Goal: Transaction & Acquisition: Purchase product/service

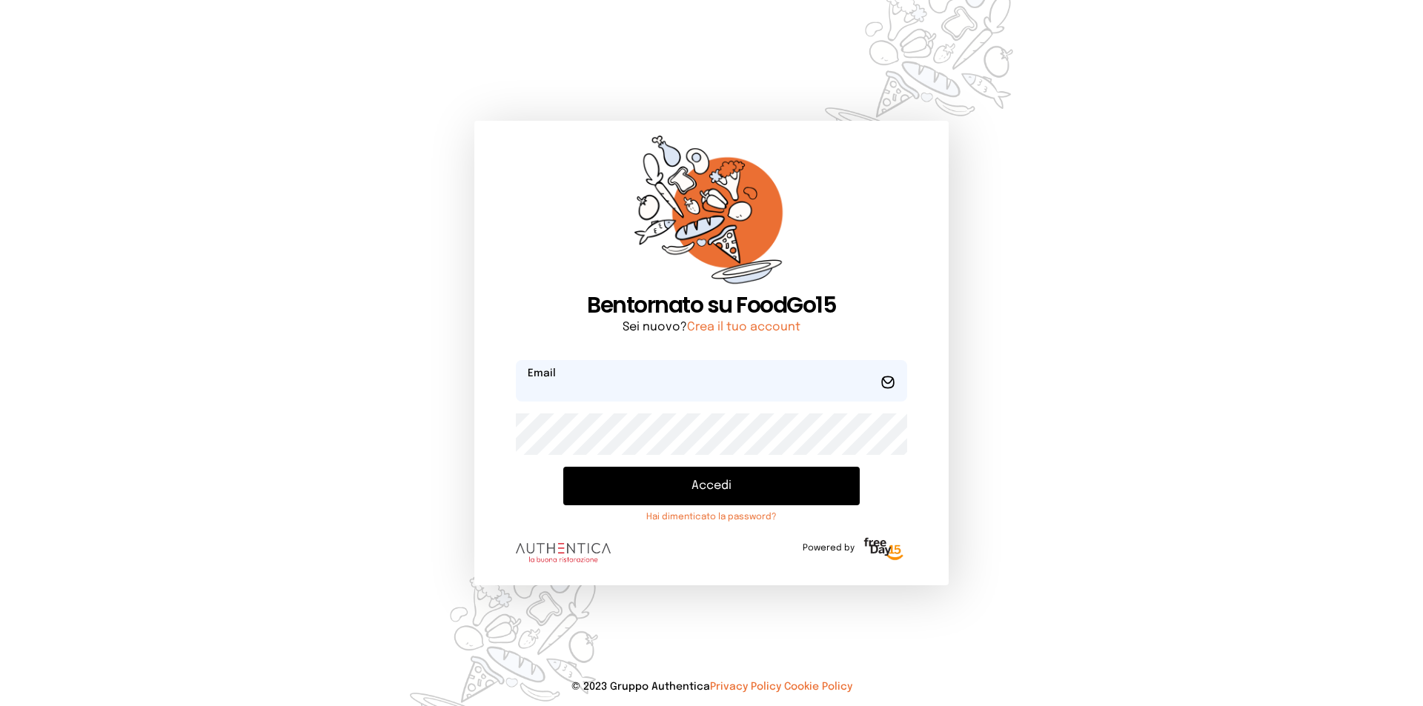
type input "**********"
click at [696, 485] on button "Accedi" at bounding box center [711, 486] width 296 height 39
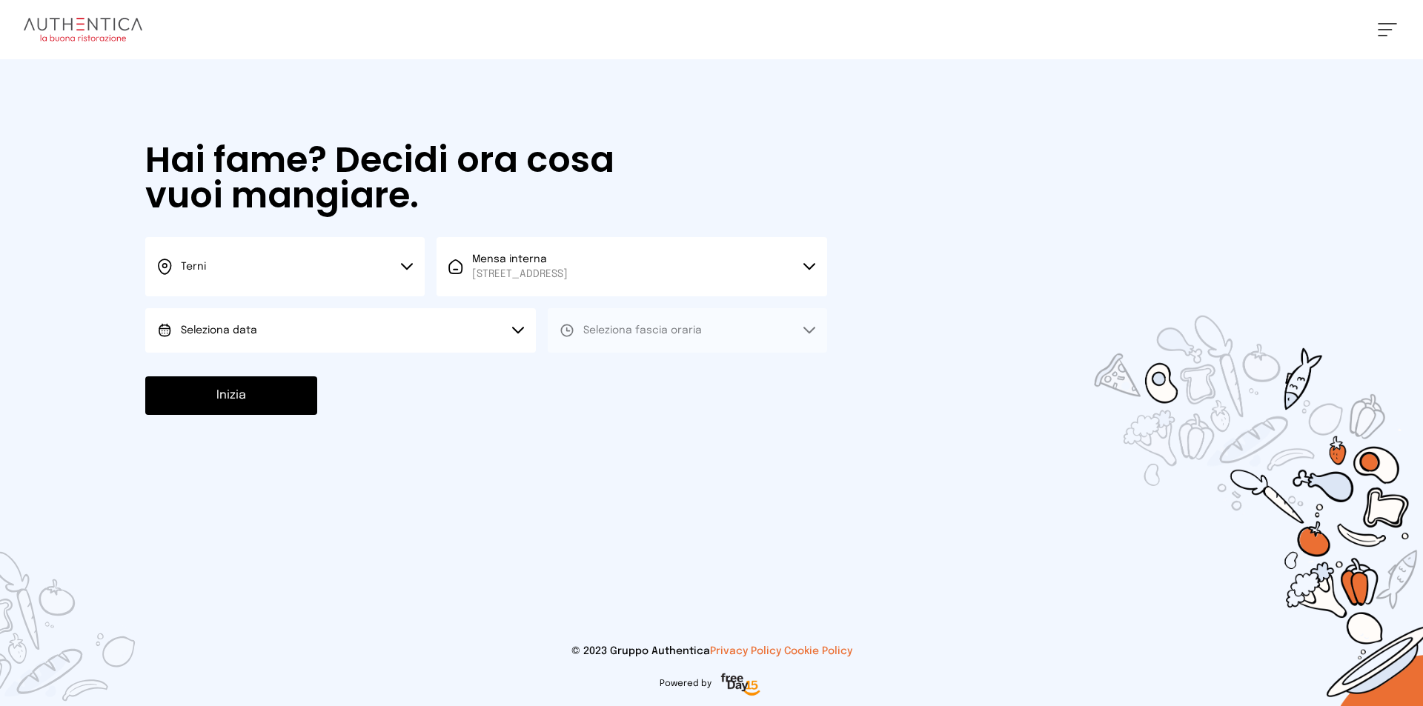
click at [291, 397] on button "Inizia" at bounding box center [231, 396] width 172 height 39
click at [396, 279] on button "Terni" at bounding box center [284, 266] width 279 height 59
click at [290, 311] on li "Terni" at bounding box center [284, 316] width 279 height 40
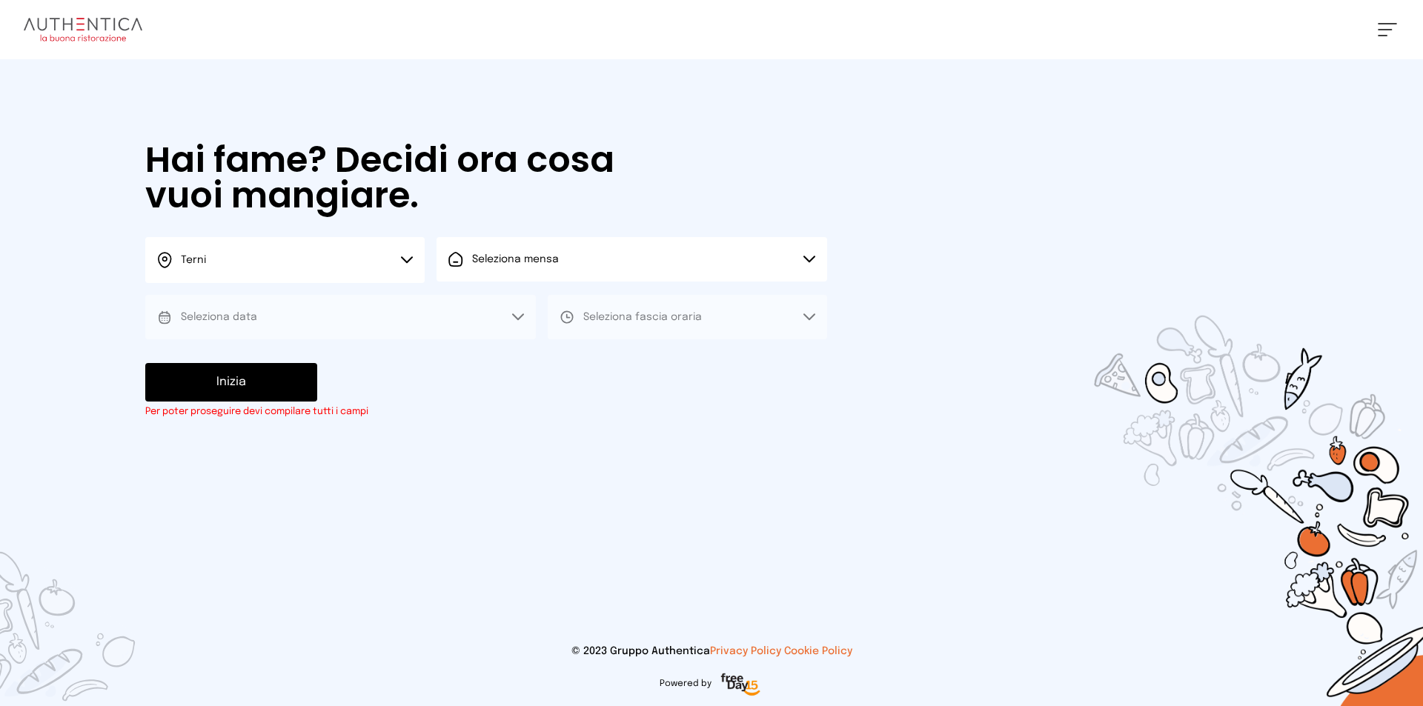
click at [507, 267] on button "Seleziona mensa" at bounding box center [632, 259] width 391 height 44
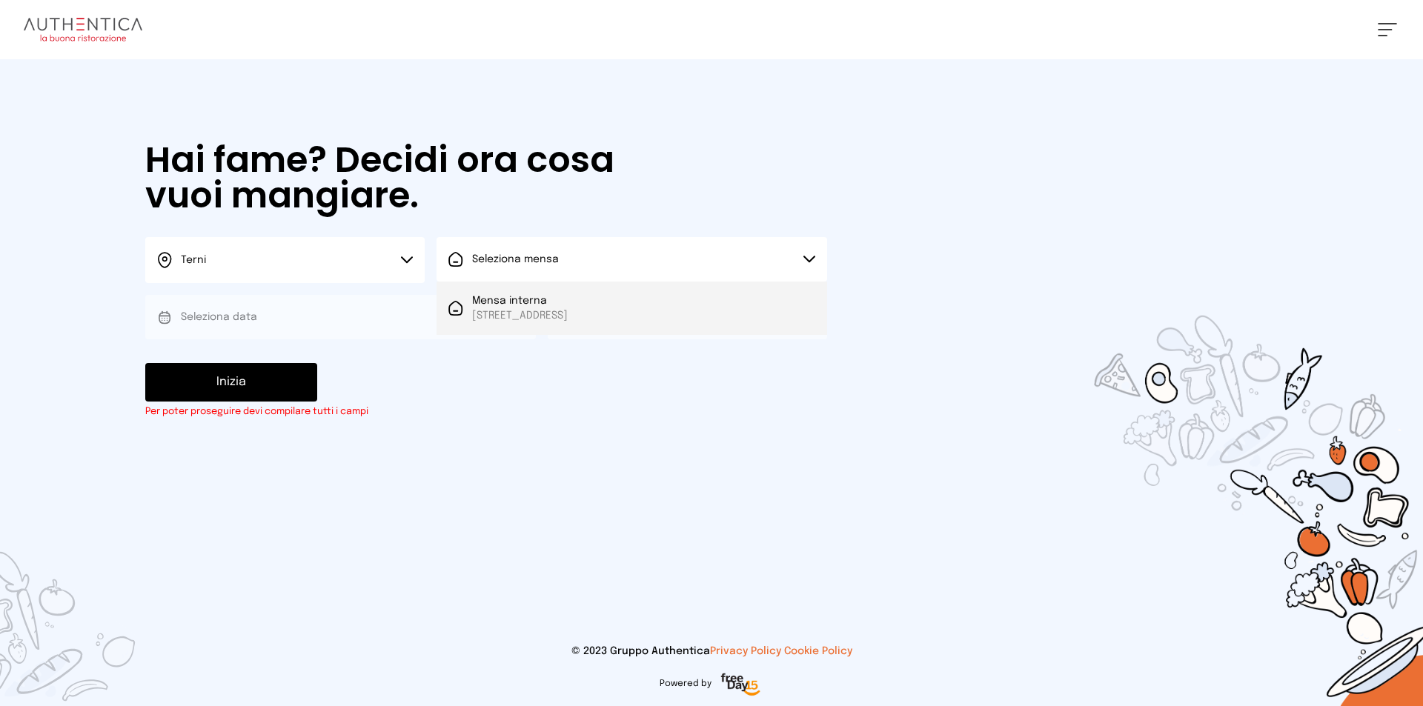
click at [516, 305] on span "Mensa interna" at bounding box center [520, 301] width 96 height 15
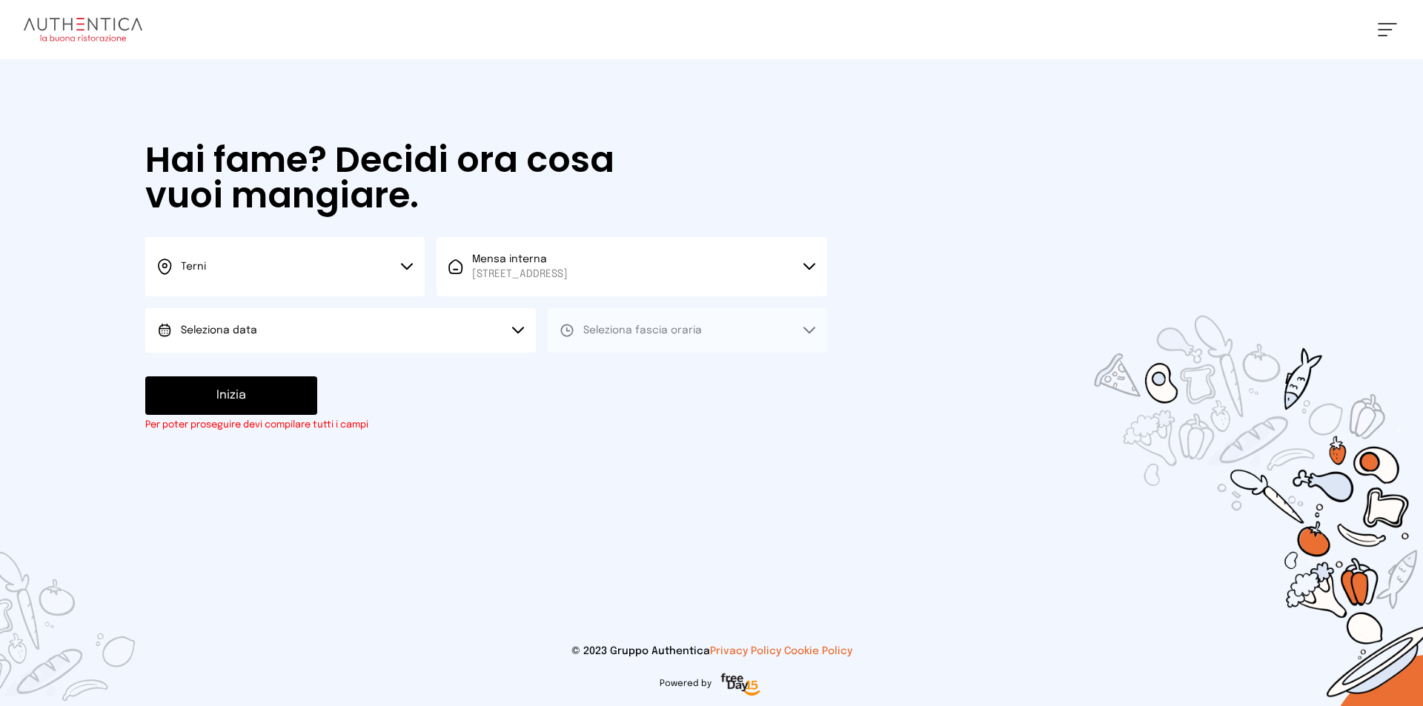
click at [348, 322] on button "Seleziona data" at bounding box center [340, 330] width 391 height 44
click at [268, 368] on li "[DATE], [DATE]" at bounding box center [340, 372] width 391 height 39
click at [607, 331] on span "Seleziona fascia oraria" at bounding box center [642, 330] width 119 height 10
click at [605, 365] on span "Pranzo" at bounding box center [601, 372] width 36 height 15
click at [271, 390] on button "Inizia" at bounding box center [231, 396] width 172 height 39
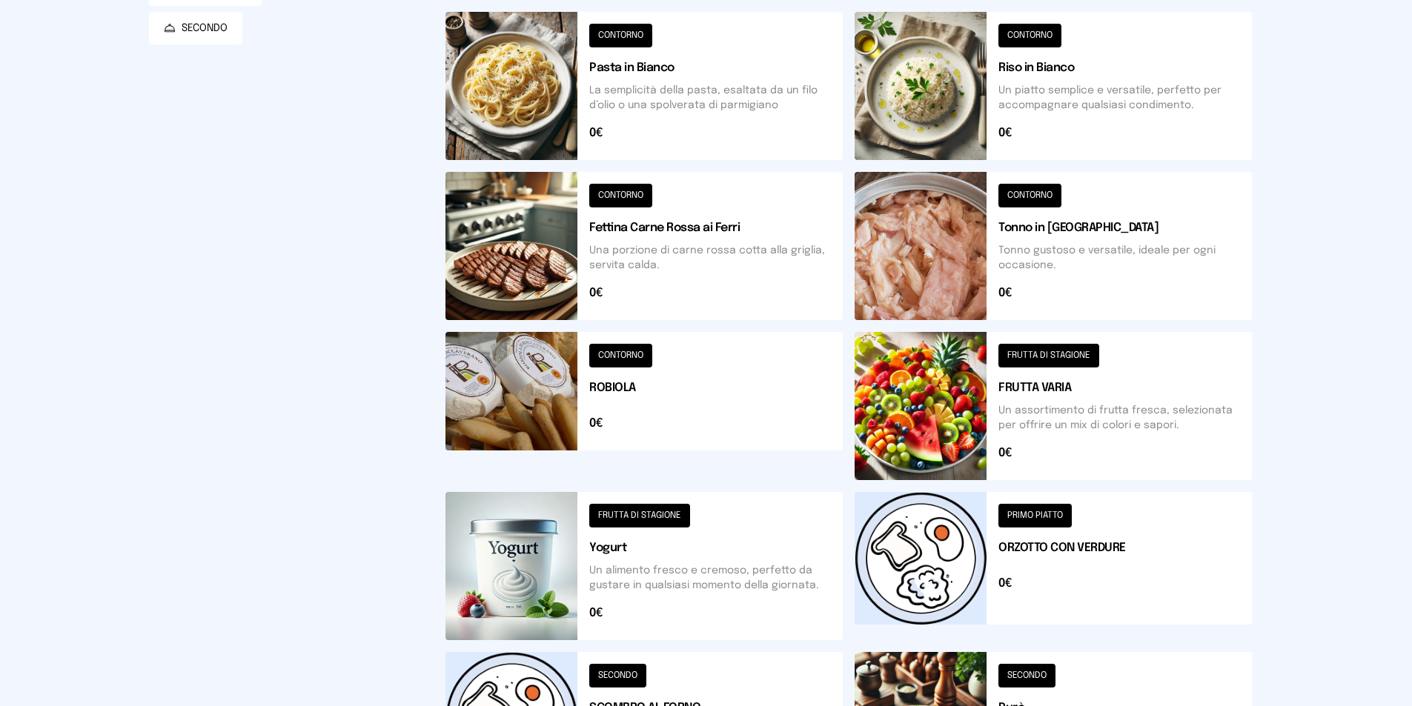
scroll to position [505, 0]
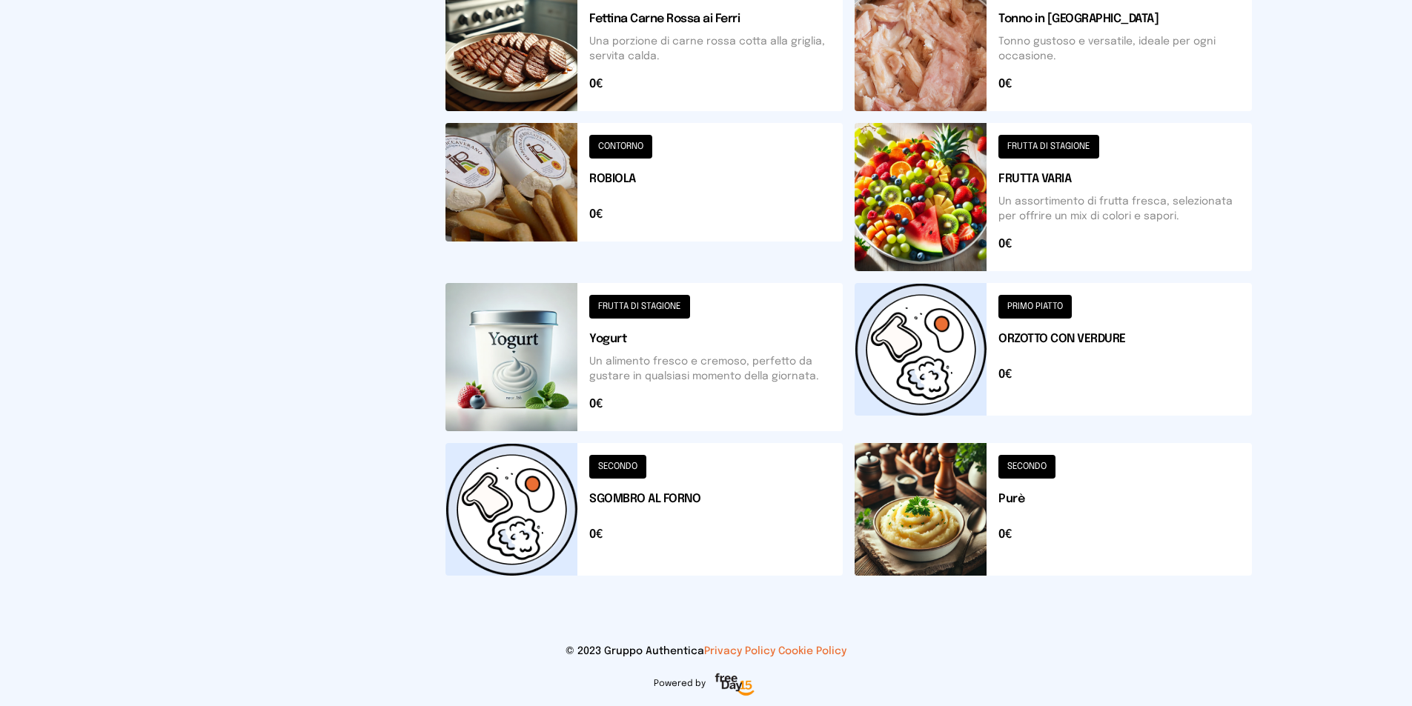
click at [984, 348] on button at bounding box center [1053, 357] width 397 height 148
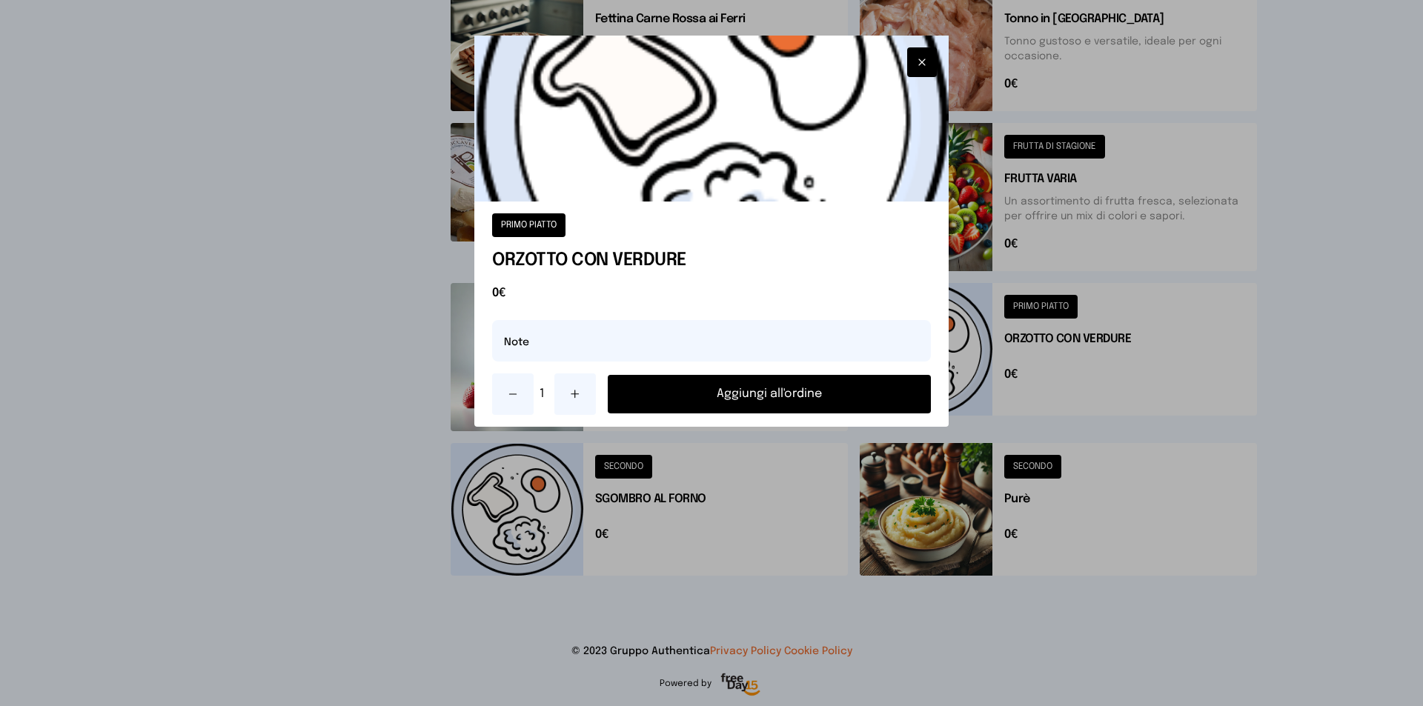
click at [869, 386] on button "Aggiungi all'ordine" at bounding box center [769, 394] width 323 height 39
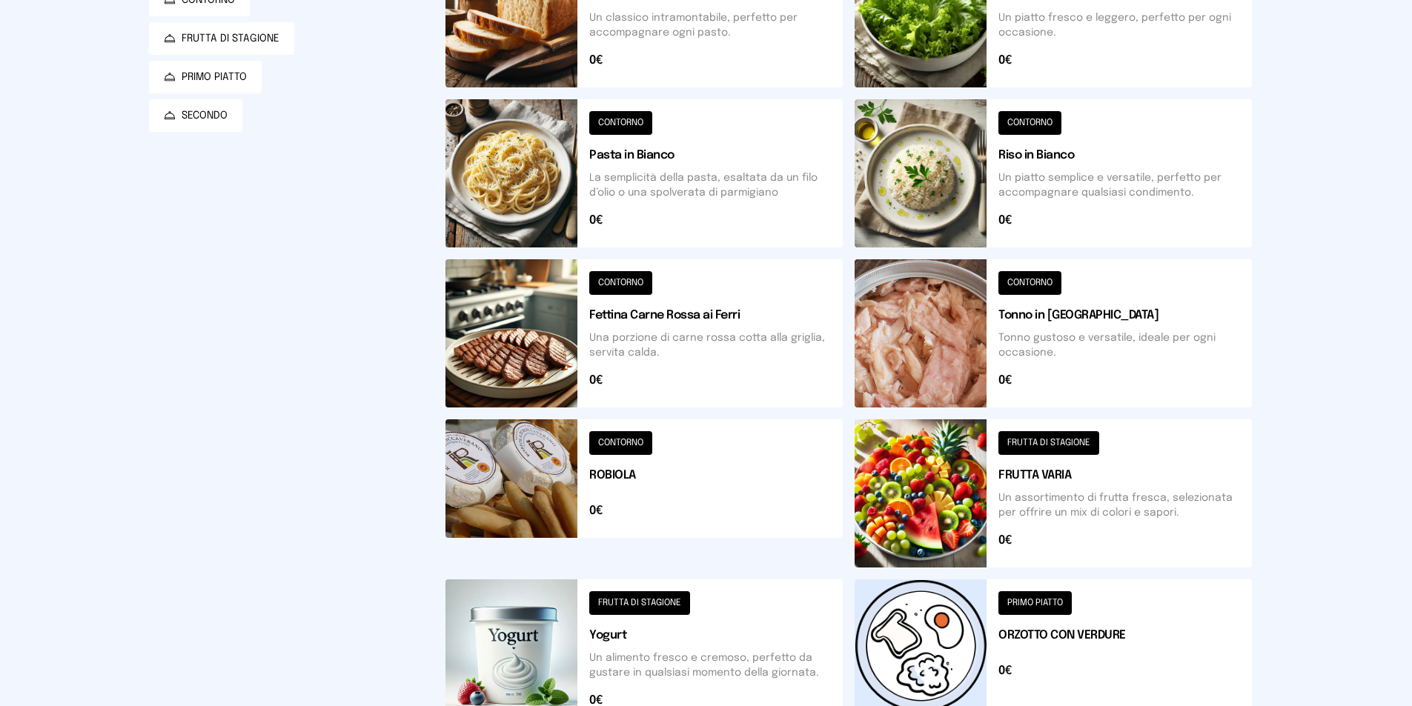
scroll to position [135, 0]
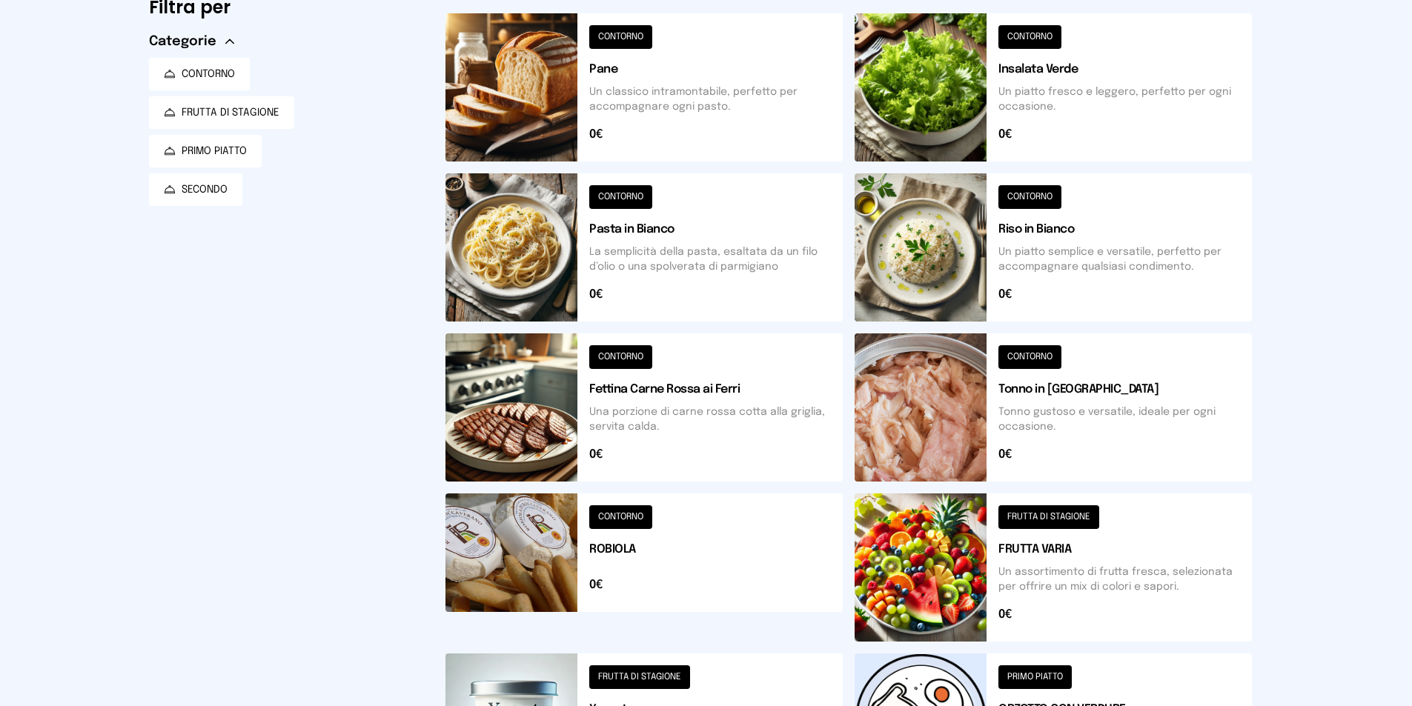
click at [927, 239] on button at bounding box center [1053, 247] width 397 height 148
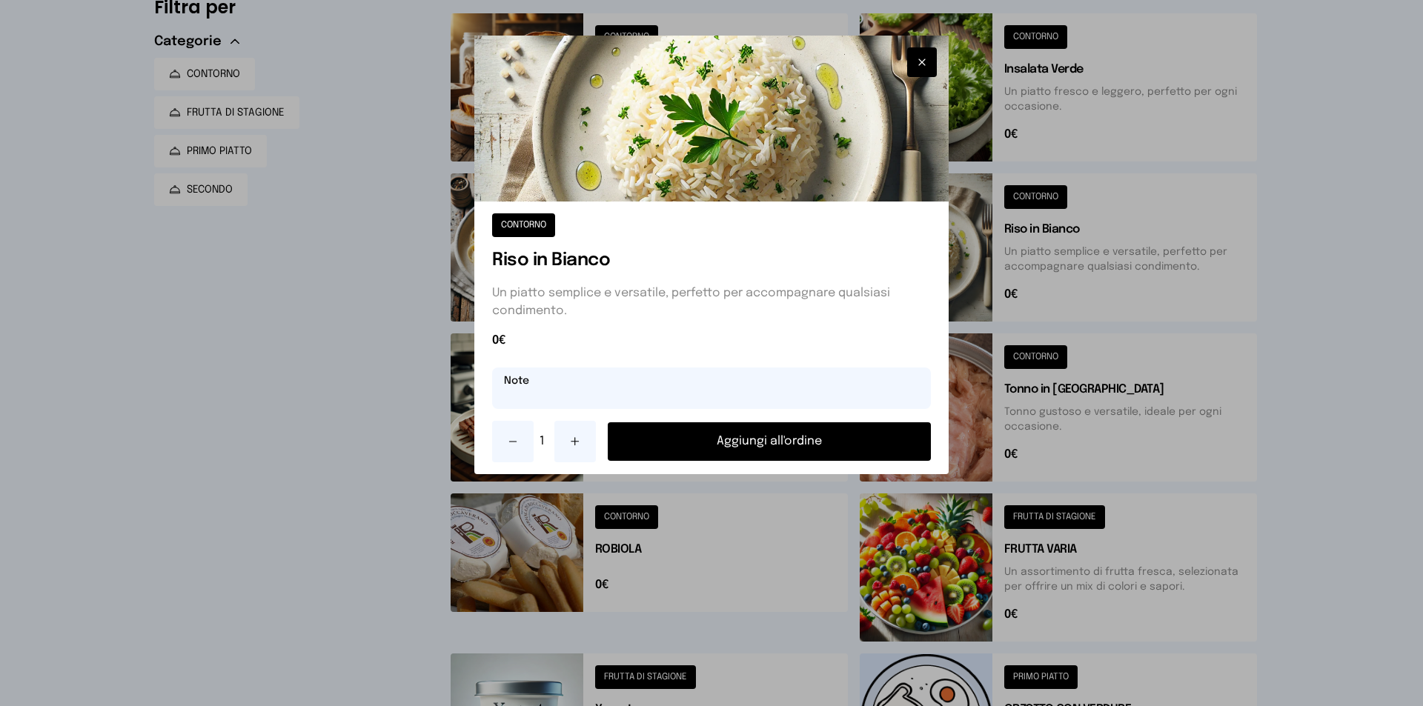
click at [560, 389] on input "text" at bounding box center [711, 389] width 439 height 42
type input "**********"
click at [784, 442] on button "Aggiungi all'ordine" at bounding box center [769, 441] width 323 height 39
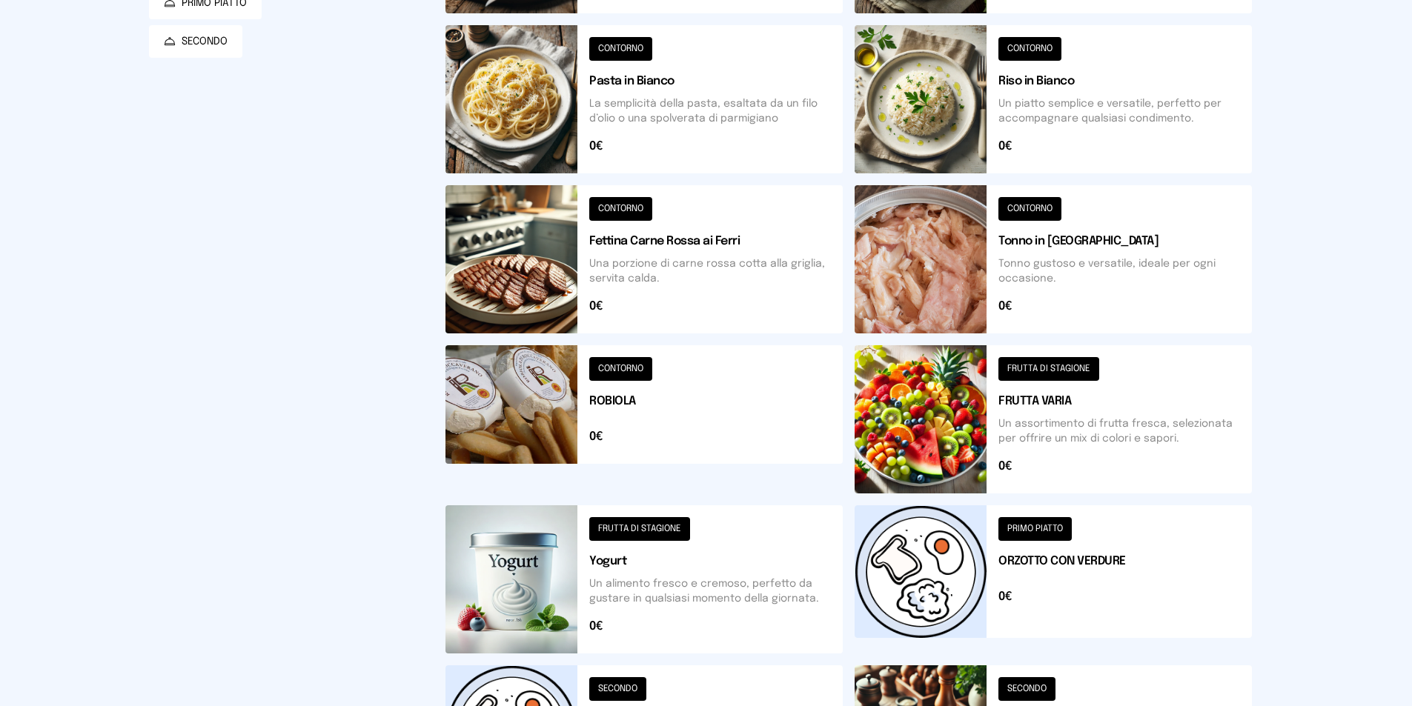
scroll to position [431, 0]
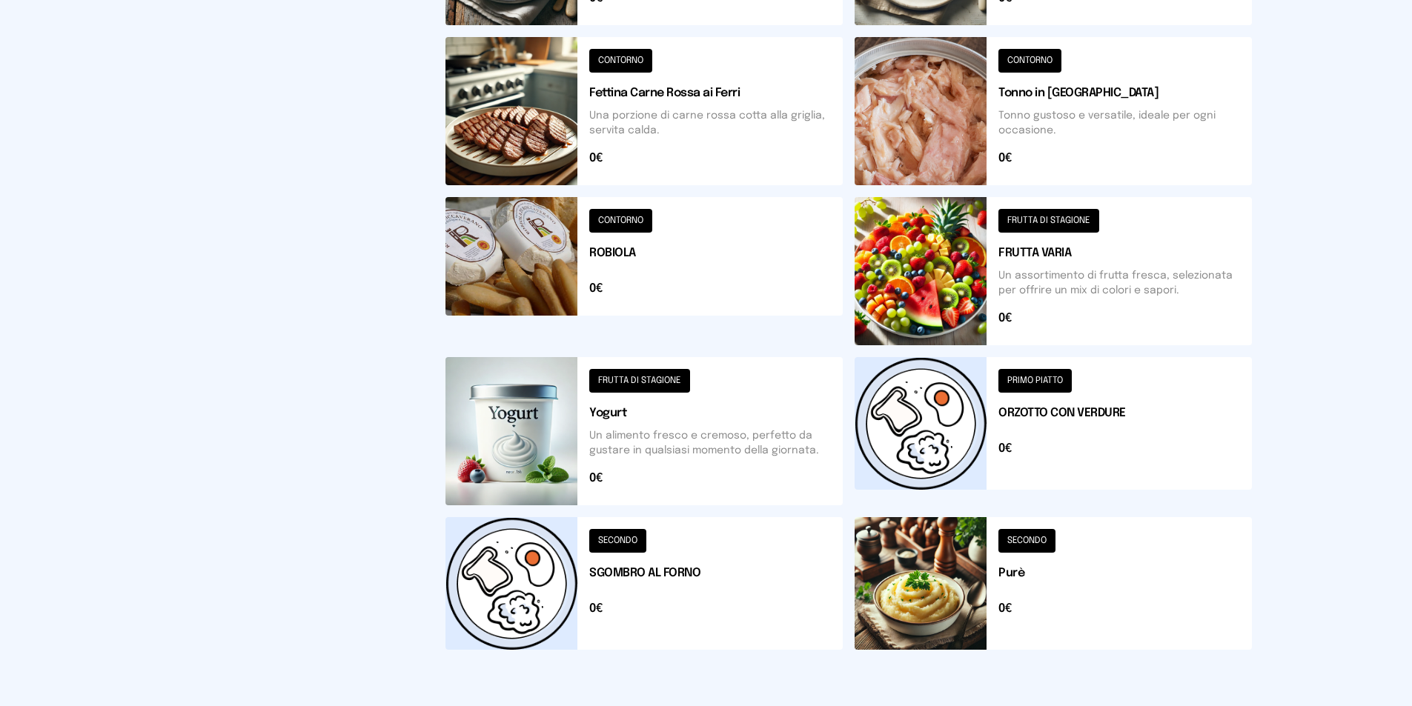
click at [489, 601] on button at bounding box center [643, 583] width 397 height 133
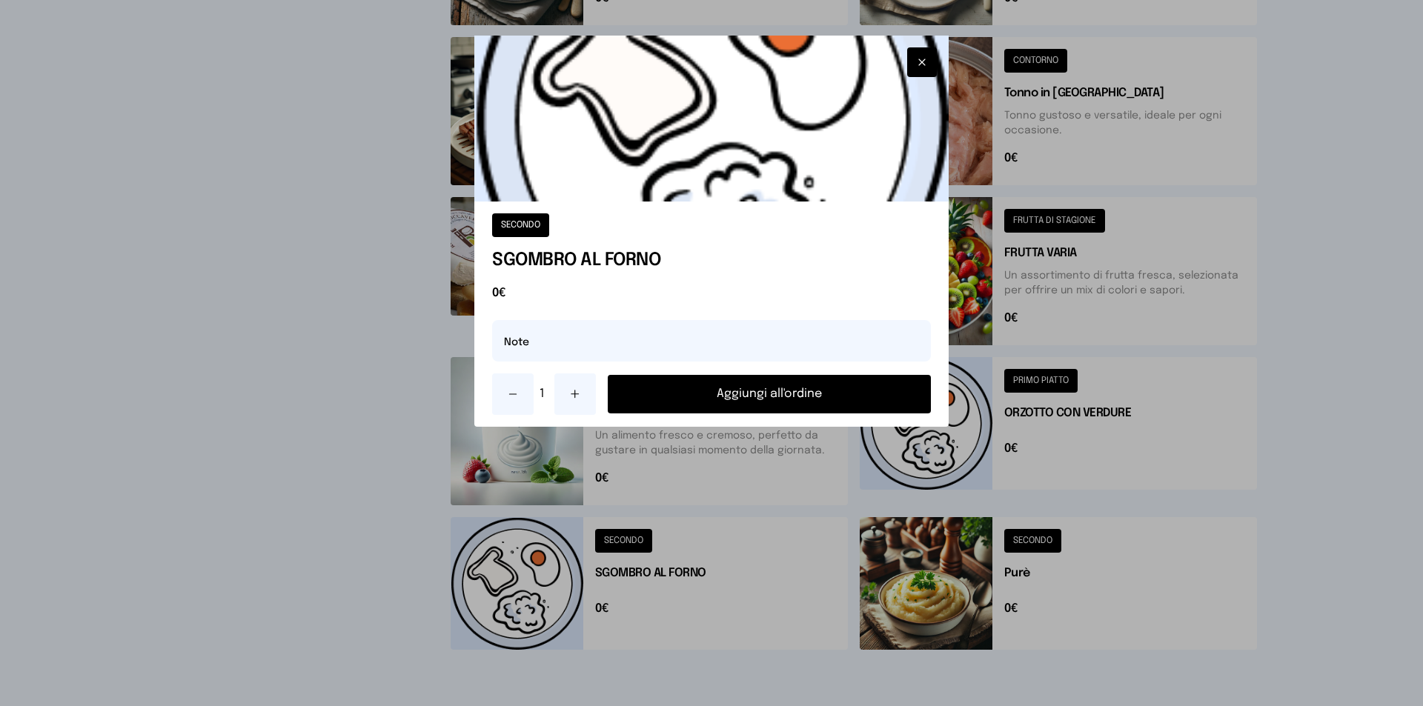
click at [781, 396] on button "Aggiungi all'ordine" at bounding box center [769, 394] width 323 height 39
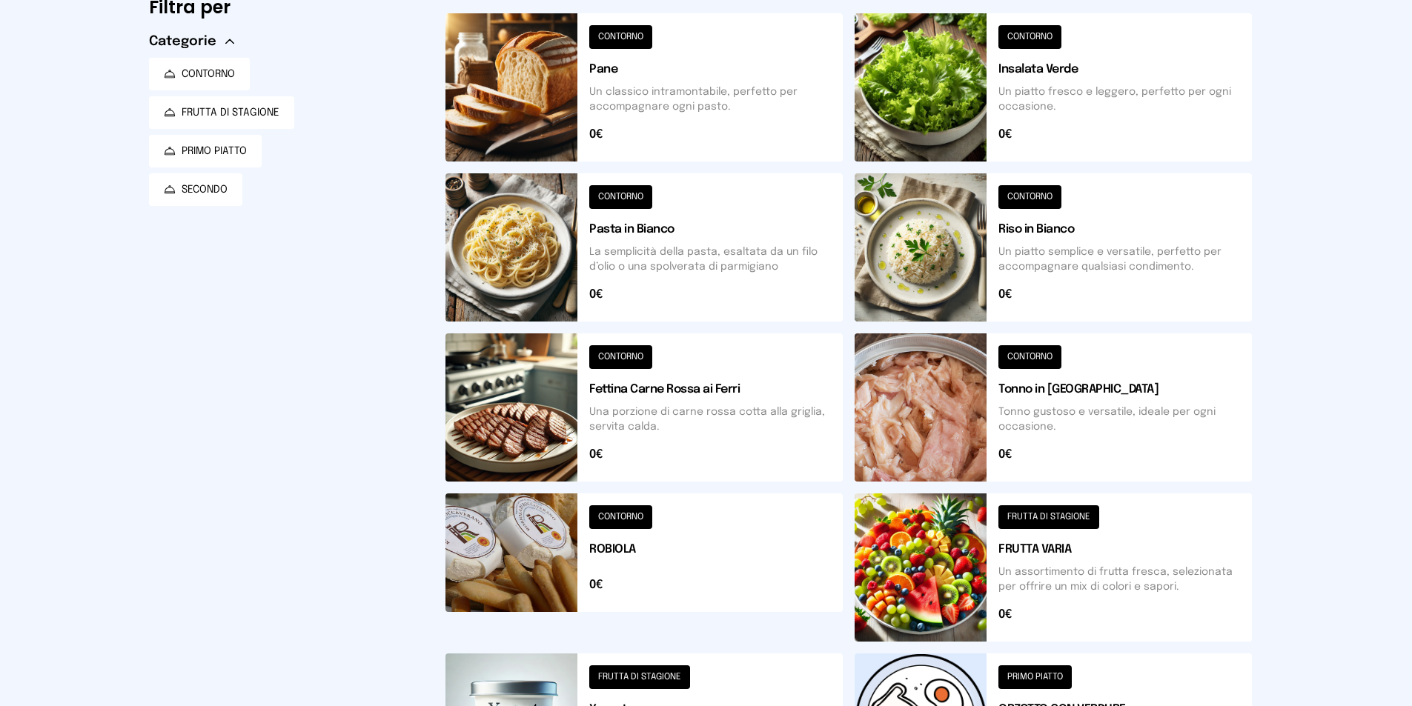
scroll to position [0, 0]
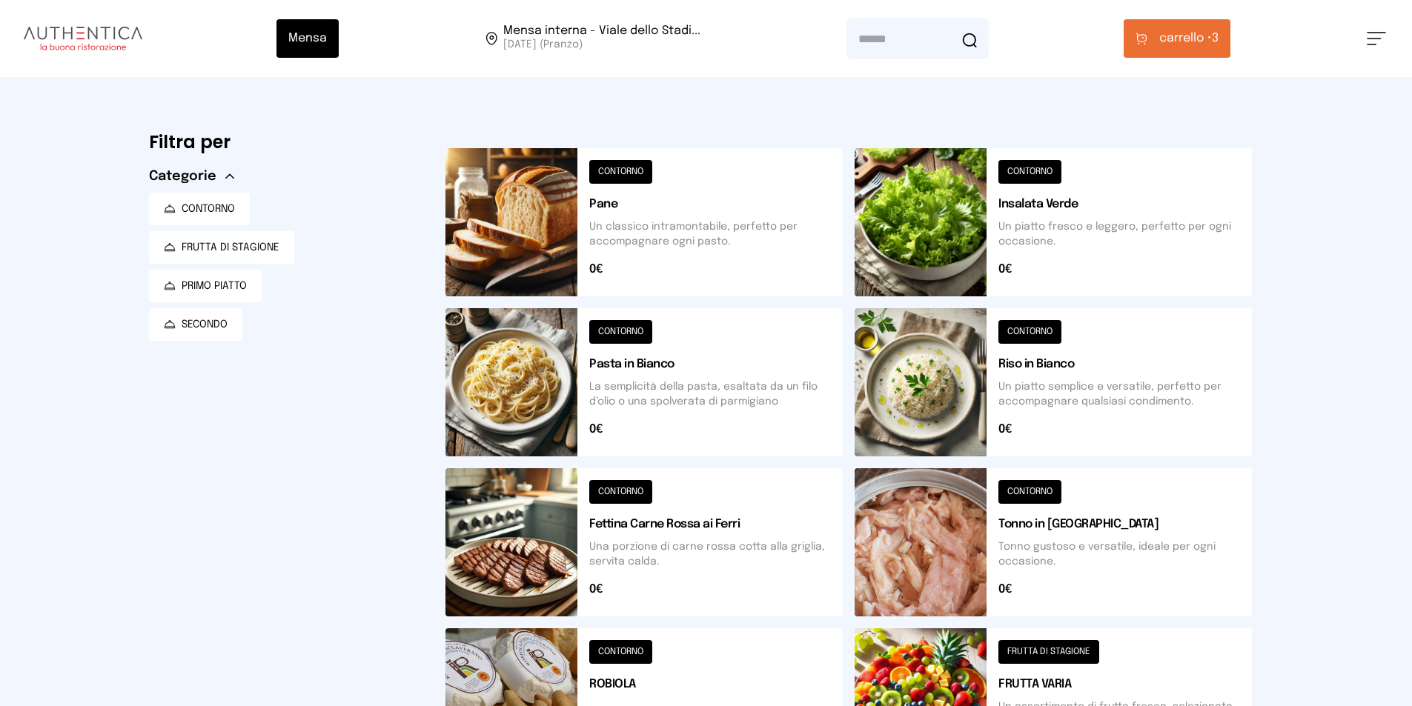
click at [1205, 46] on span "carrello •" at bounding box center [1185, 39] width 53 height 18
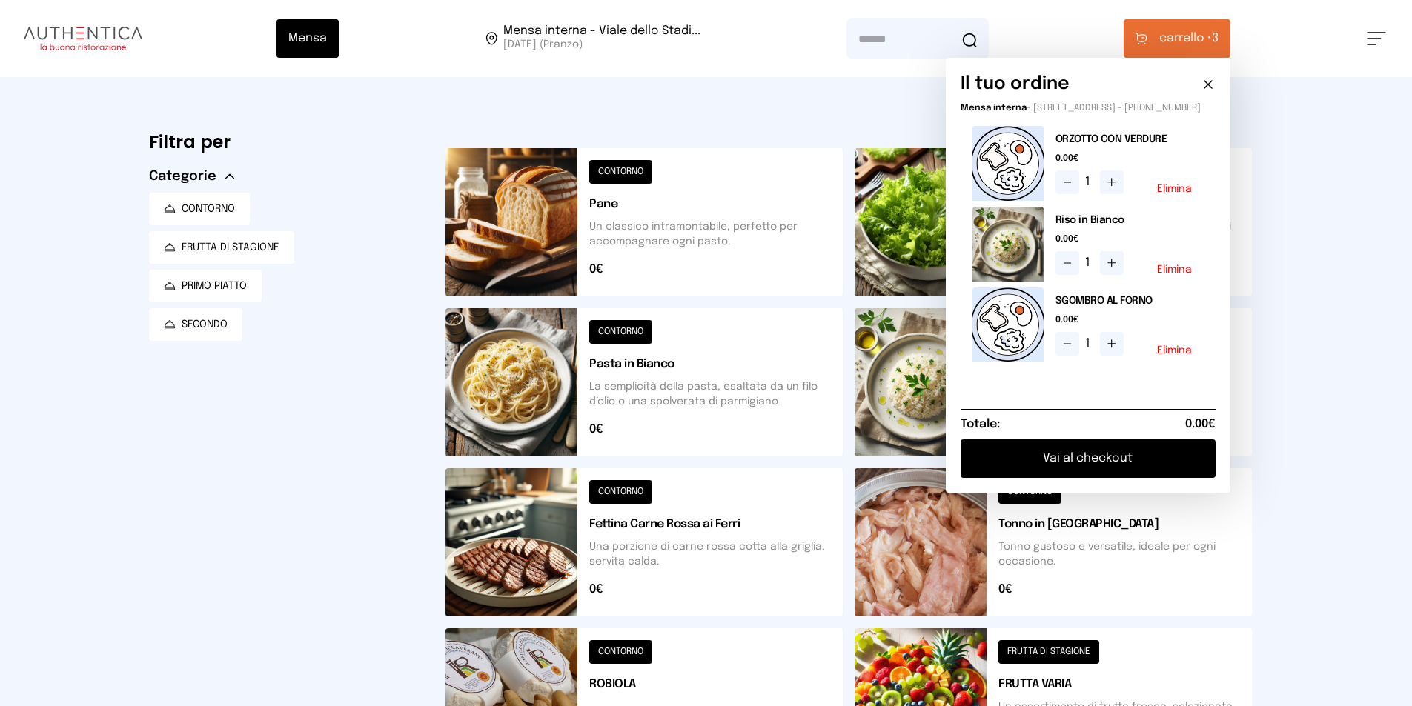
click at [1184, 275] on button "Elimina" at bounding box center [1174, 270] width 35 height 10
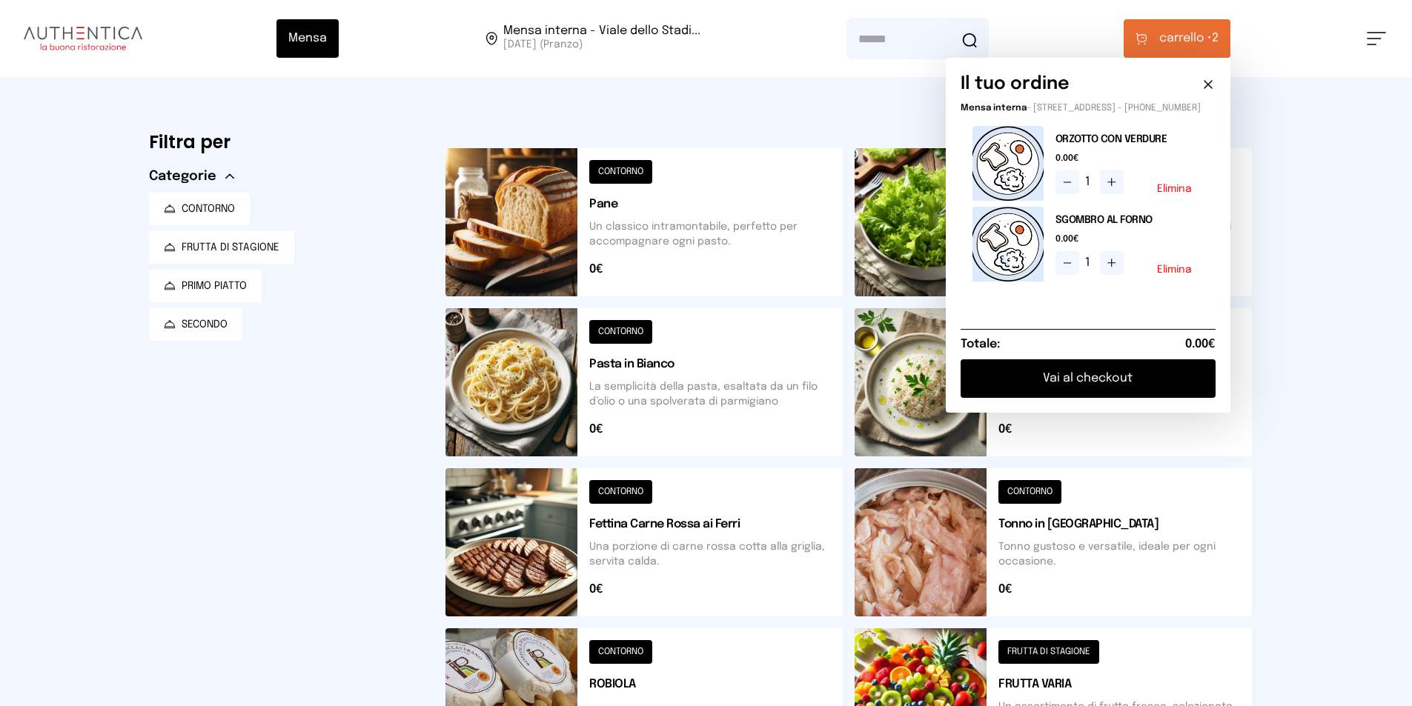
click at [1274, 537] on div "Filtra per Categorie CONTORNO FRUTTA DI STAGIONE PRIMO PIATTO SECONDO CONTORNO …" at bounding box center [706, 609] width 1138 height 1064
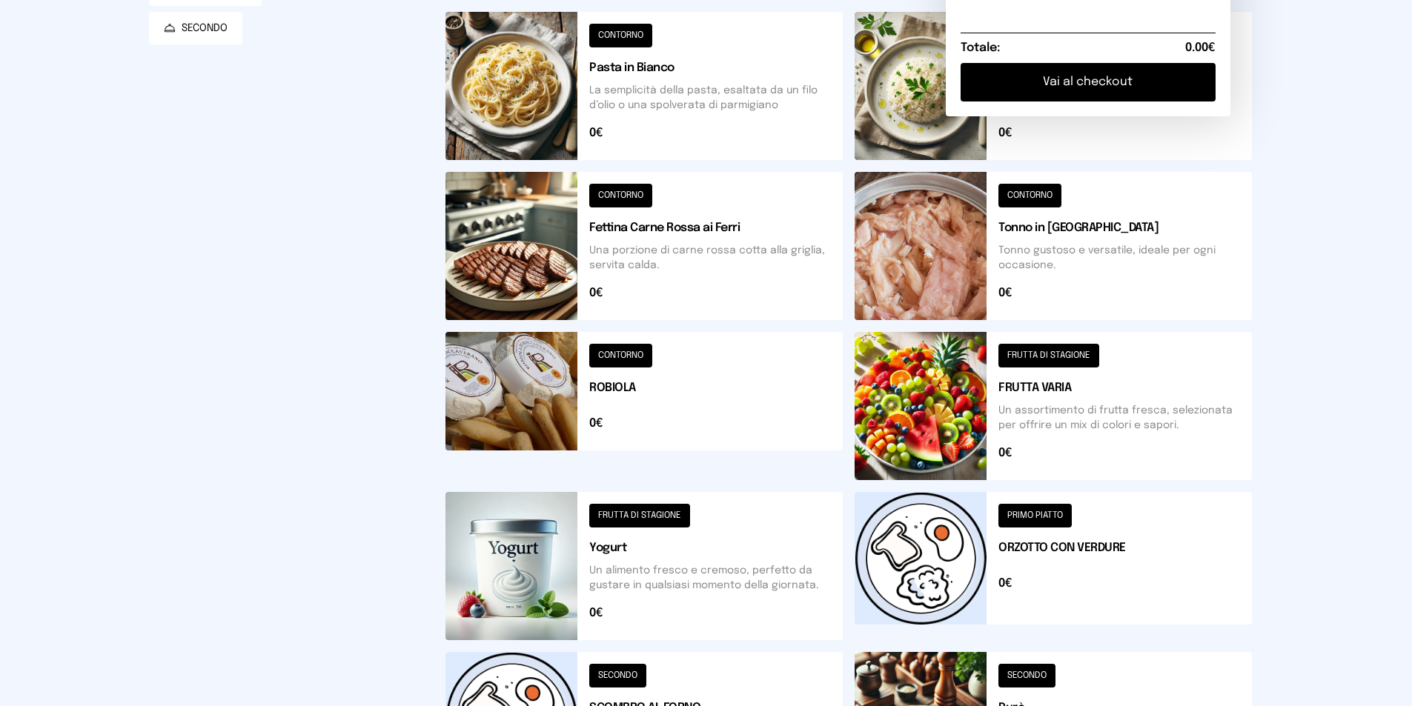
scroll to position [222, 0]
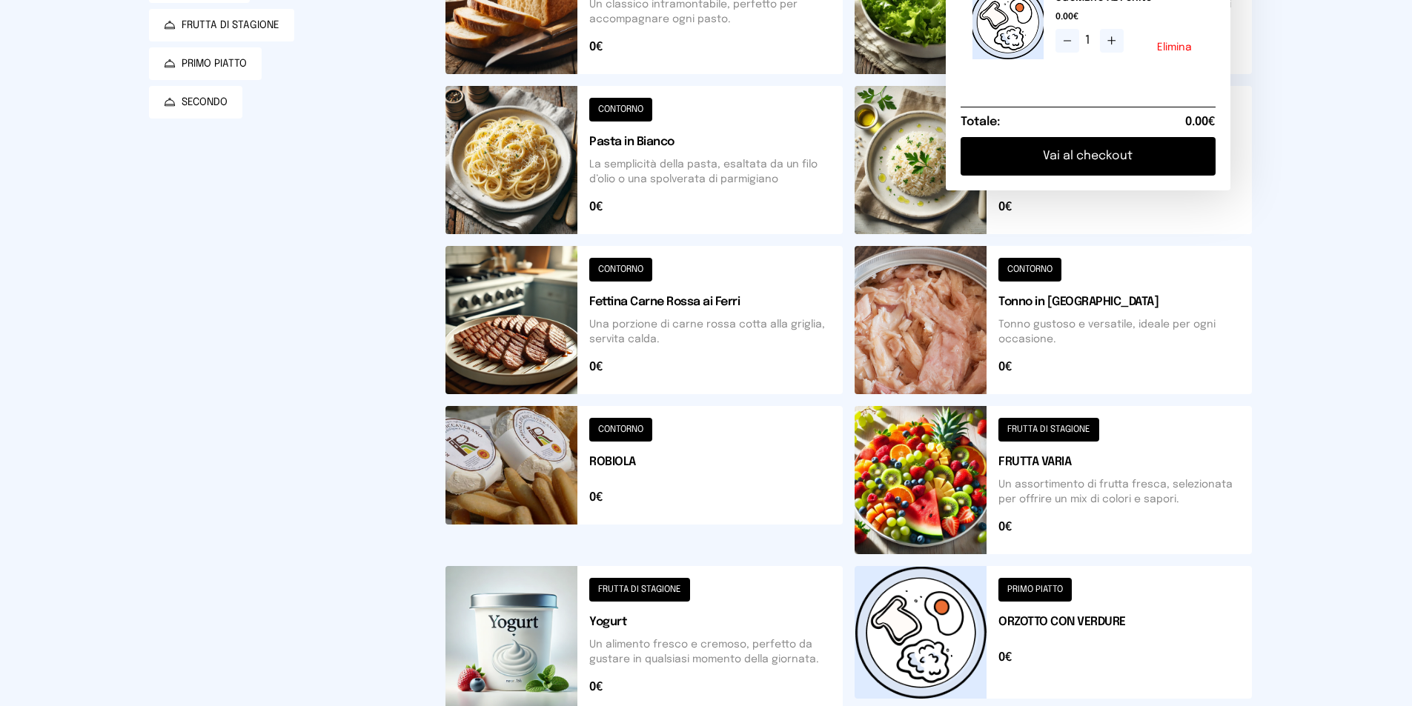
click at [942, 471] on button at bounding box center [1053, 480] width 397 height 148
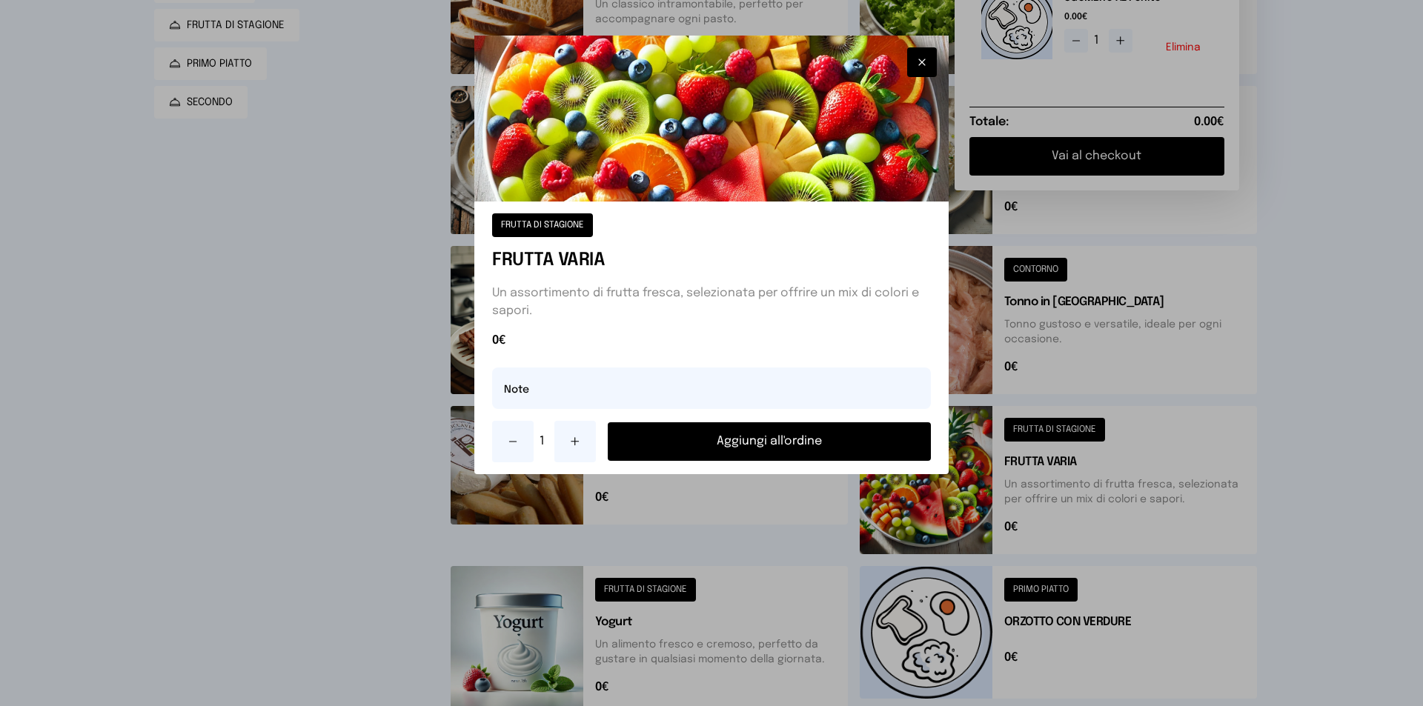
click at [878, 440] on button "Aggiungi all'ordine" at bounding box center [769, 441] width 323 height 39
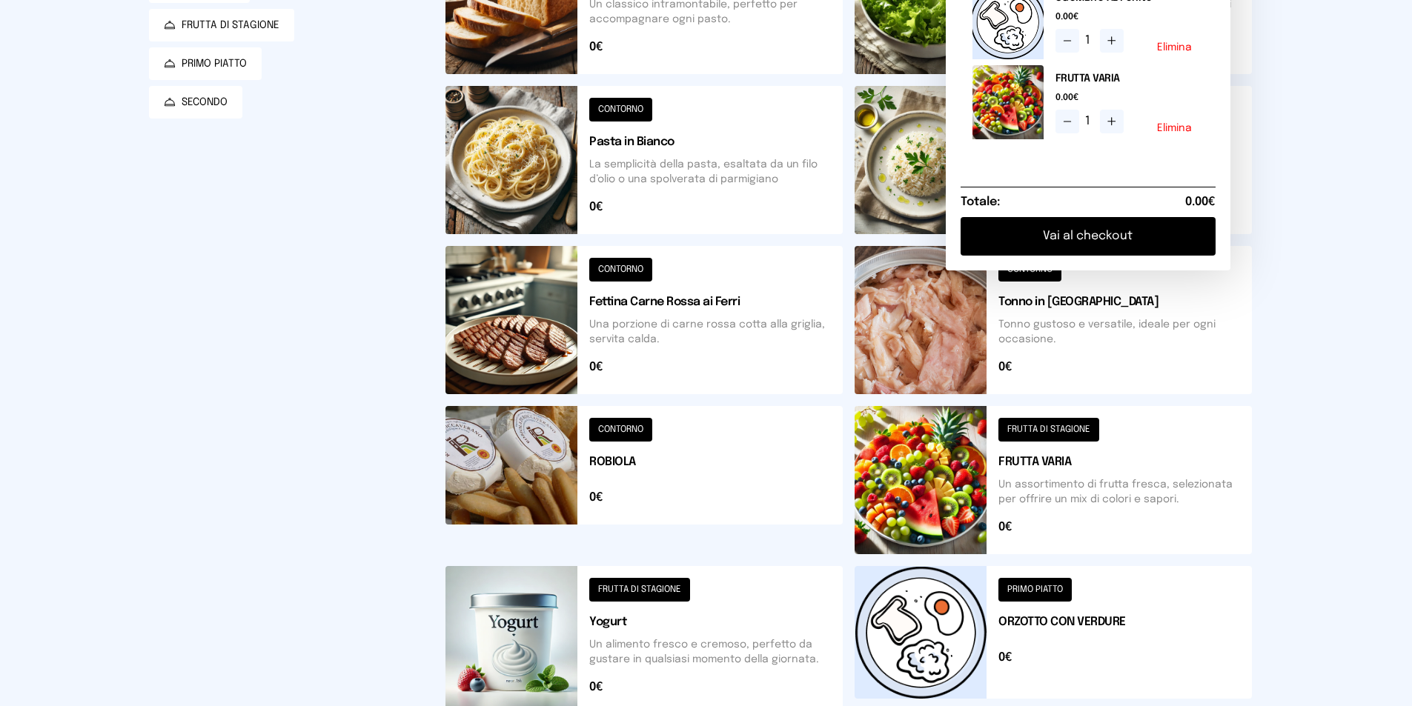
click at [907, 35] on button at bounding box center [1053, 0] width 397 height 148
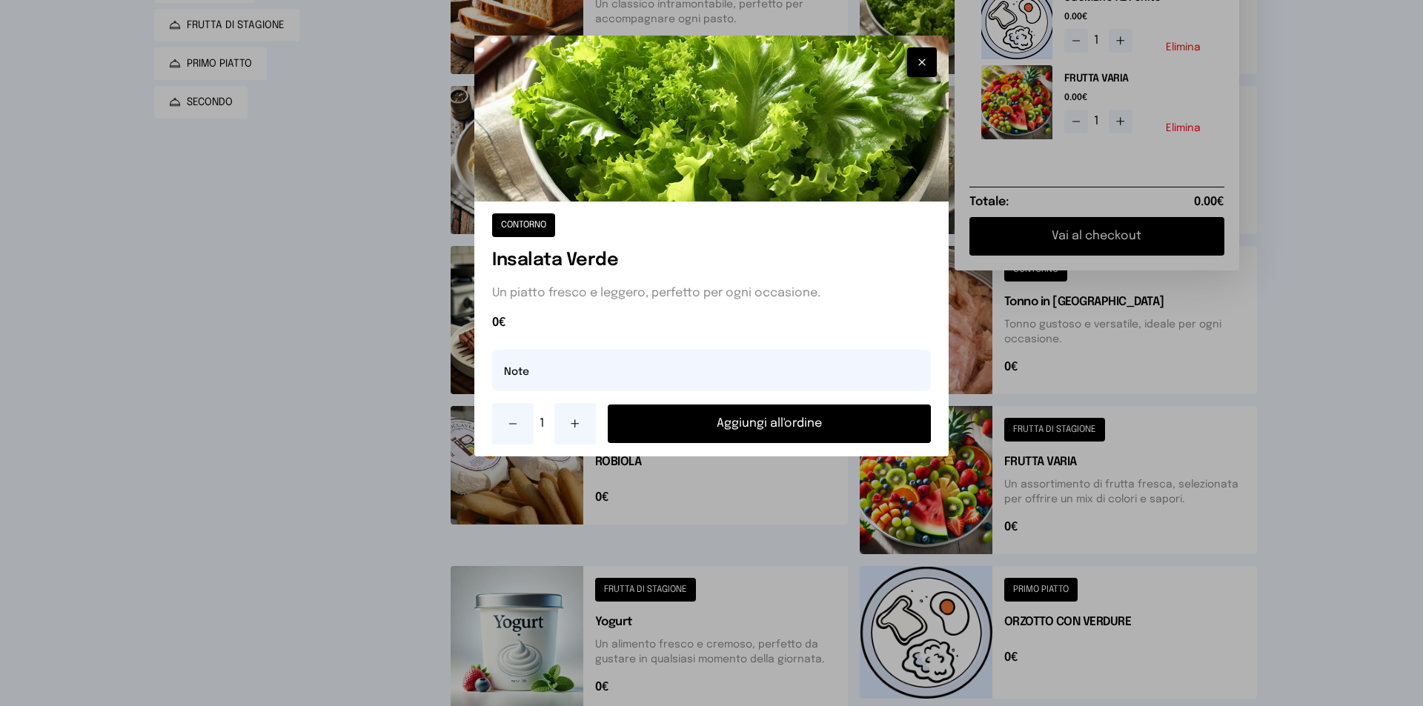
click at [799, 423] on button "Aggiungi all'ordine" at bounding box center [769, 424] width 323 height 39
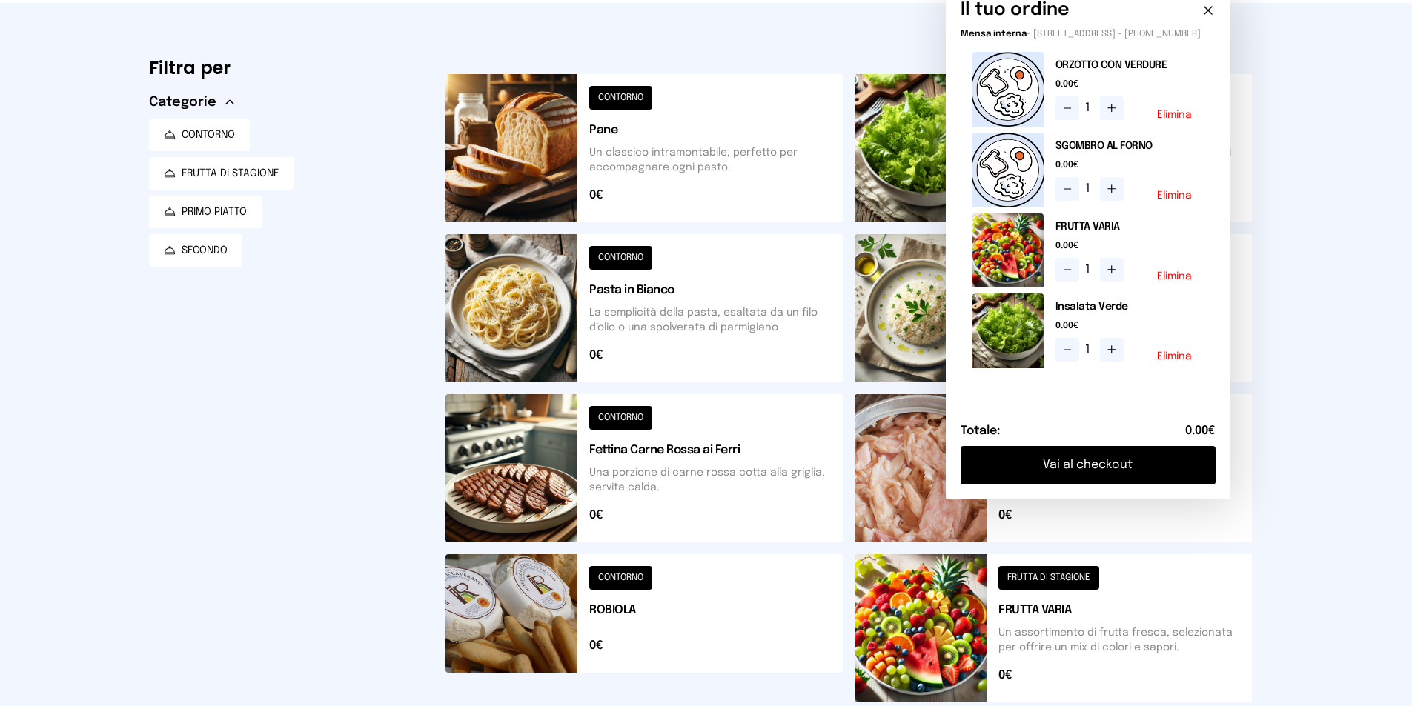
scroll to position [296, 0]
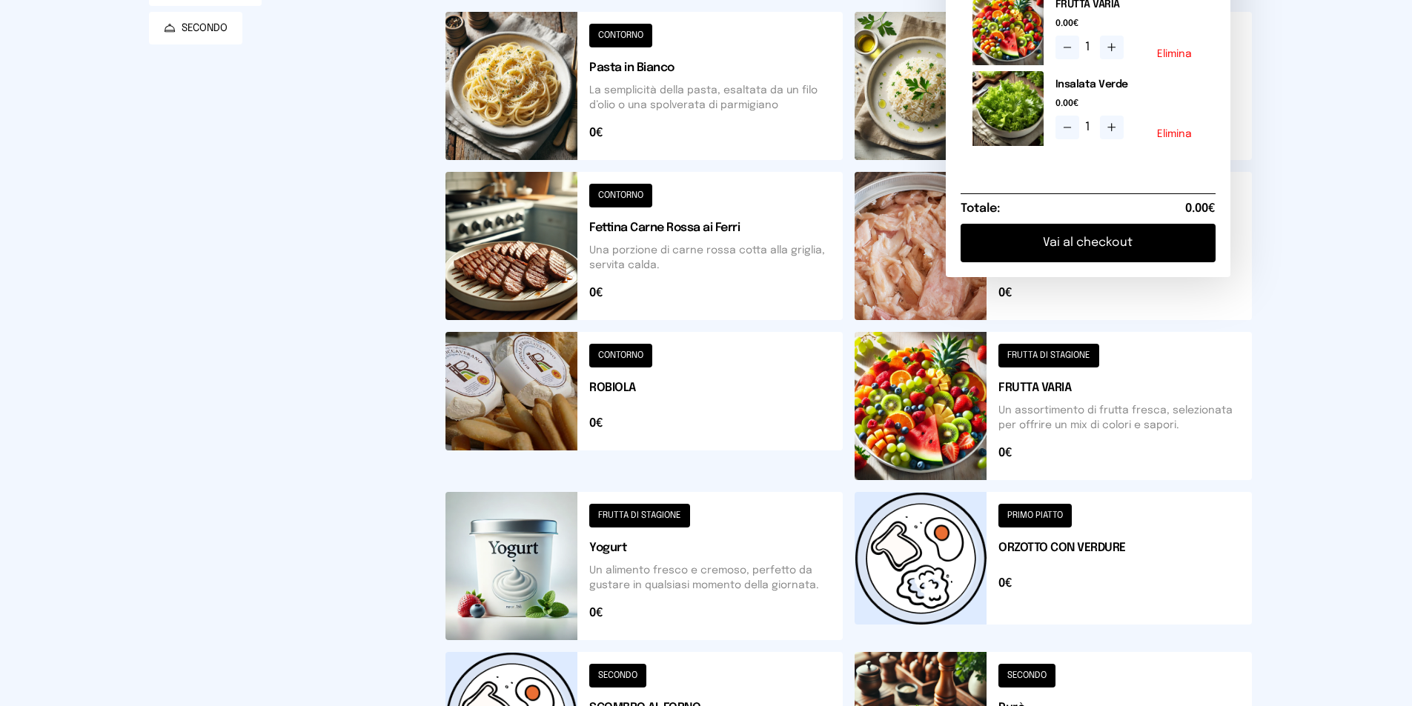
click at [508, 385] on button at bounding box center [643, 406] width 397 height 148
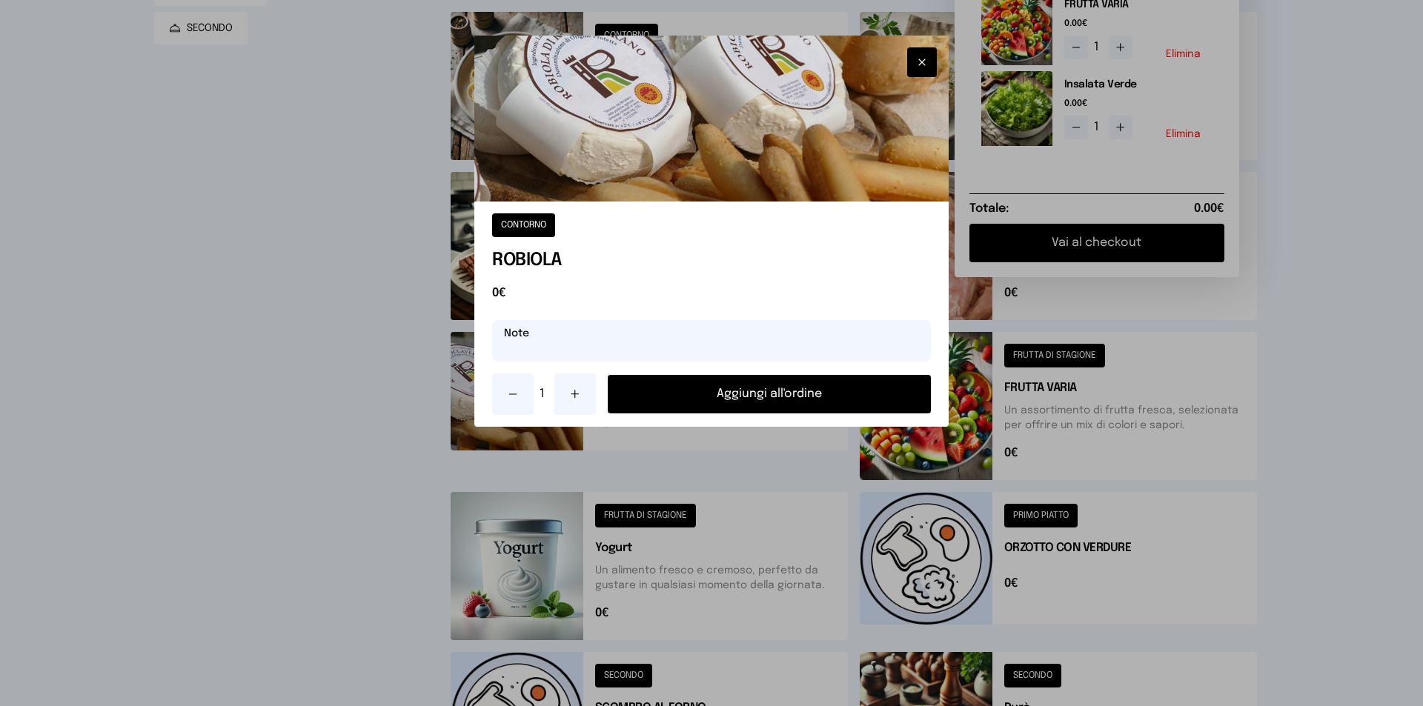
click at [564, 345] on input "text" at bounding box center [711, 341] width 439 height 42
type input "*******"
click at [753, 391] on button "Aggiungi all'ordine" at bounding box center [769, 394] width 323 height 39
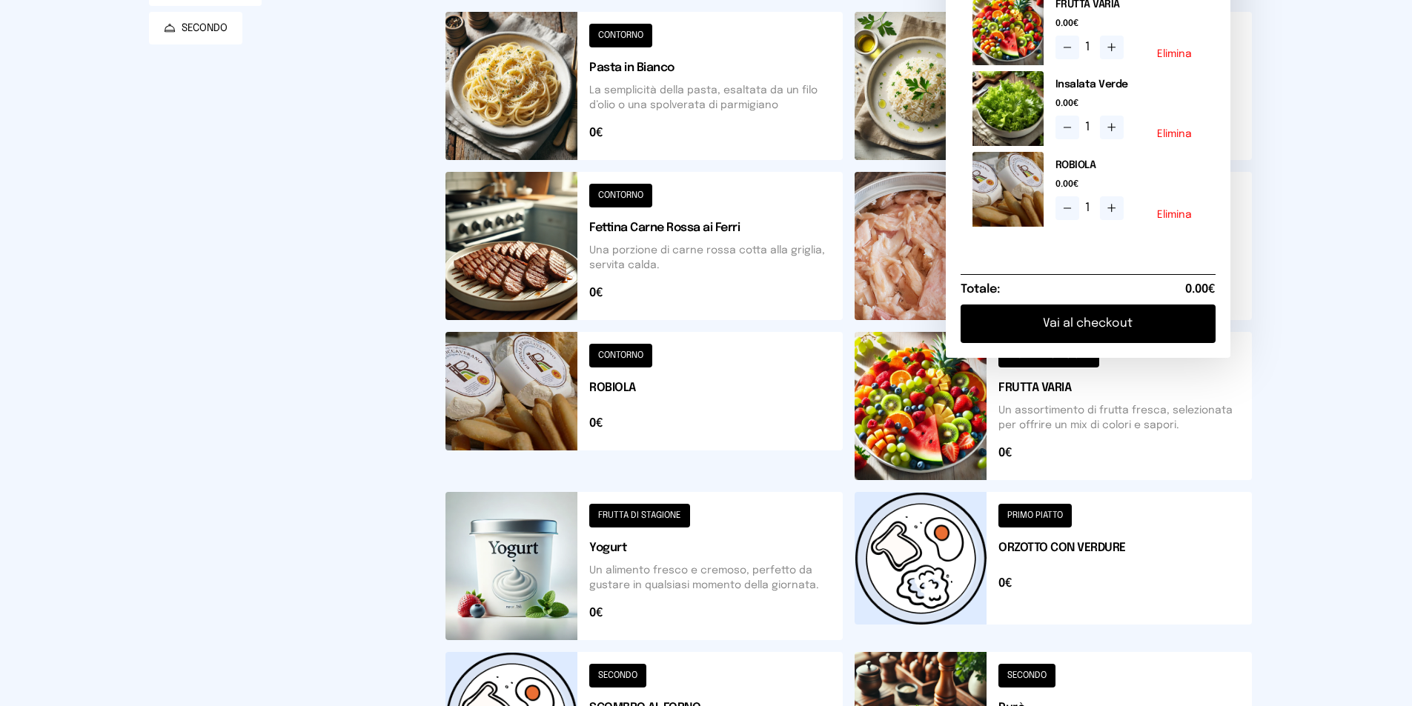
click at [1118, 340] on button "Vai al checkout" at bounding box center [1088, 324] width 255 height 39
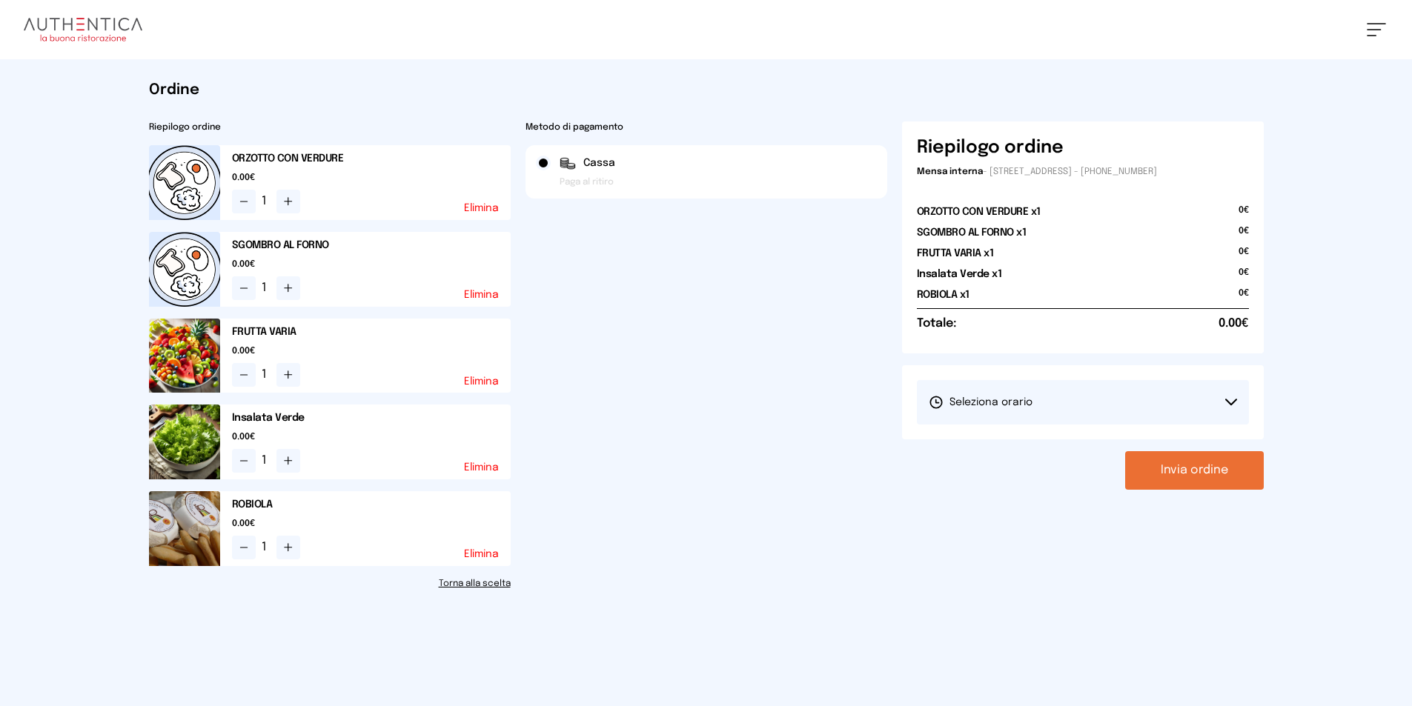
click at [1207, 405] on button "Seleziona orario" at bounding box center [1083, 402] width 332 height 44
click at [964, 432] on li "1° Turno (13:00 - 15:00)" at bounding box center [1083, 444] width 332 height 39
click at [1178, 477] on button "Invia ordine" at bounding box center [1194, 470] width 139 height 39
